Goal: Obtain resource: Download file/media

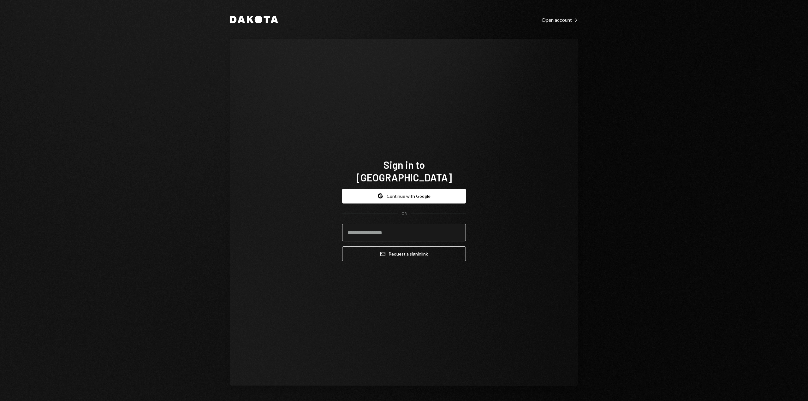
click at [375, 226] on input "email" at bounding box center [404, 233] width 124 height 18
type input "*"
type input "**********"
click at [342, 246] on button "Email Request a sign in link" at bounding box center [404, 253] width 124 height 15
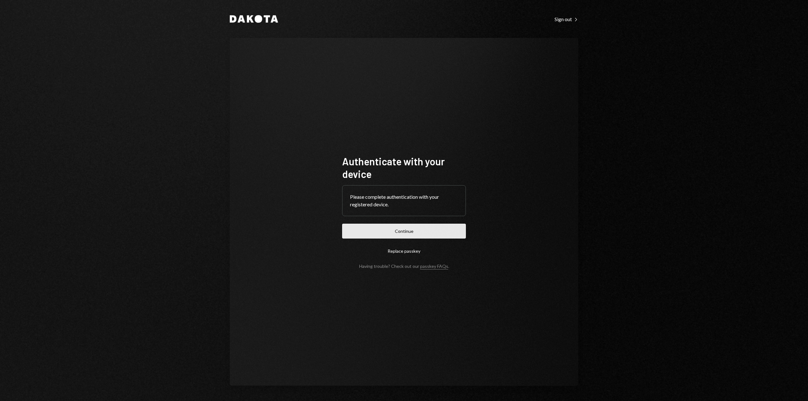
click at [365, 237] on button "Continue" at bounding box center [404, 231] width 124 height 15
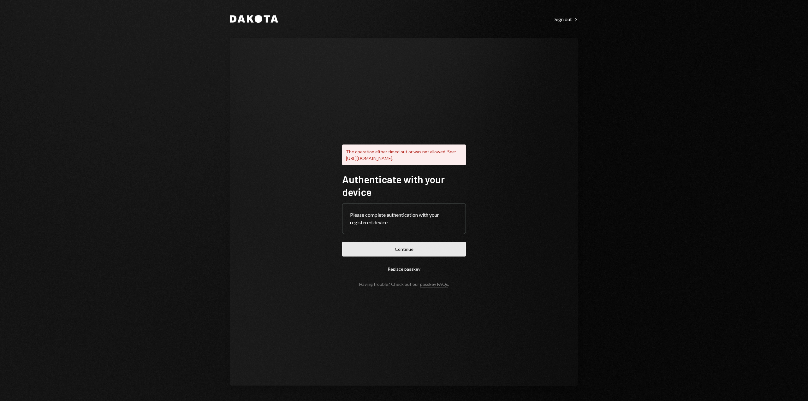
click at [411, 251] on button "Continue" at bounding box center [404, 249] width 124 height 15
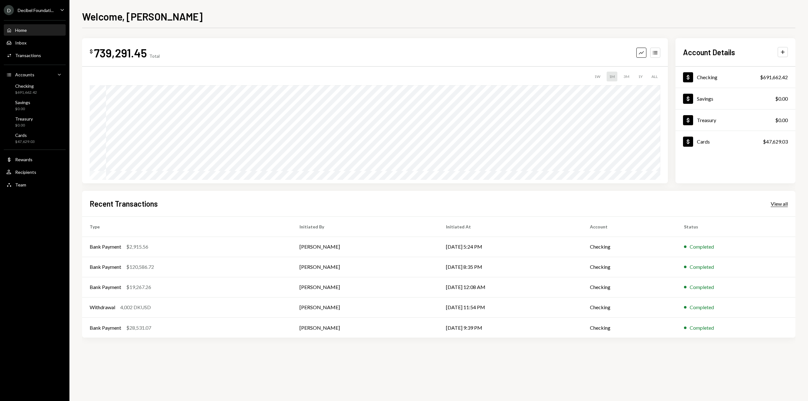
click at [780, 204] on div "View all" at bounding box center [778, 204] width 17 height 6
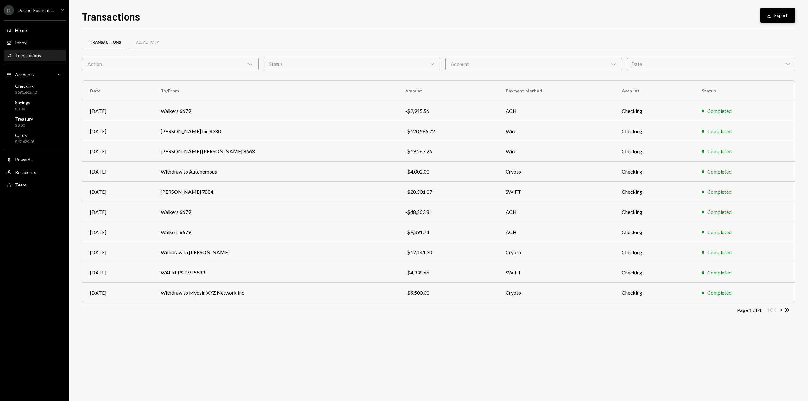
click at [776, 16] on button "Download Export" at bounding box center [777, 15] width 35 height 15
click at [62, 14] on div "Caret Down" at bounding box center [62, 10] width 7 height 8
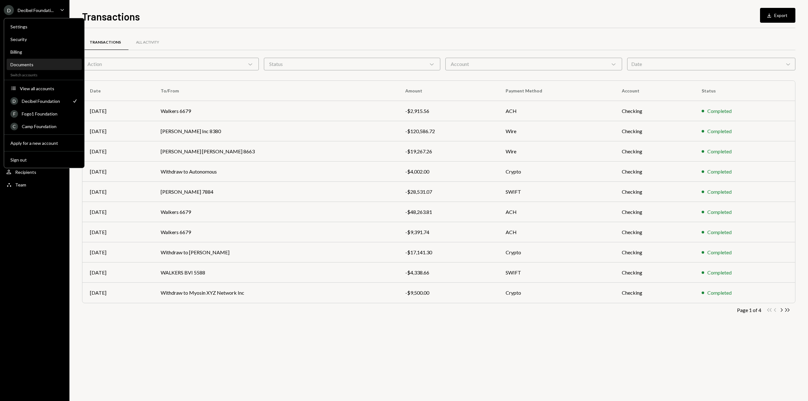
click at [57, 68] on div "Documents" at bounding box center [44, 64] width 68 height 11
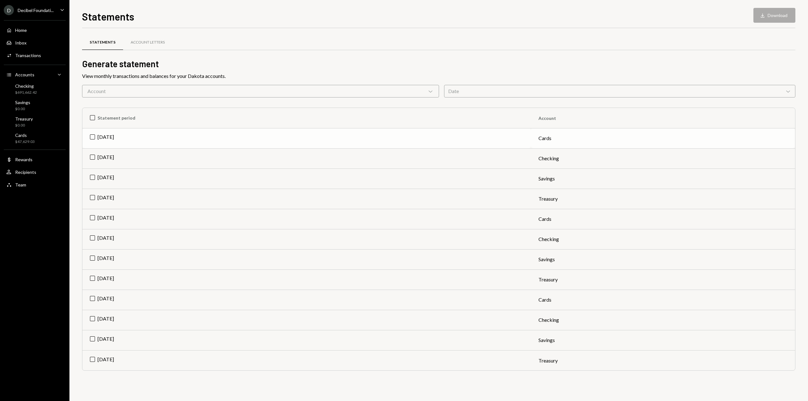
click at [92, 137] on td "Sep 2025" at bounding box center [306, 138] width 448 height 20
click at [92, 157] on td "Sep 2025" at bounding box center [306, 158] width 448 height 20
click at [92, 177] on td "Sep 2025" at bounding box center [306, 178] width 448 height 20
click at [91, 195] on td "Sep 2025" at bounding box center [306, 199] width 448 height 20
click at [761, 12] on button "Download Download (4)" at bounding box center [771, 15] width 48 height 15
